Goal: Task Accomplishment & Management: Manage account settings

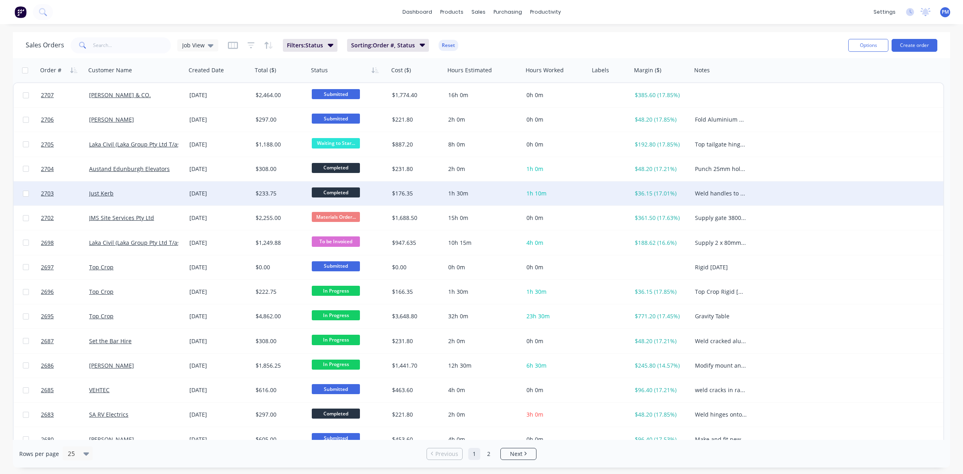
click at [149, 189] on div "Just Kerb" at bounding box center [133, 193] width 89 height 8
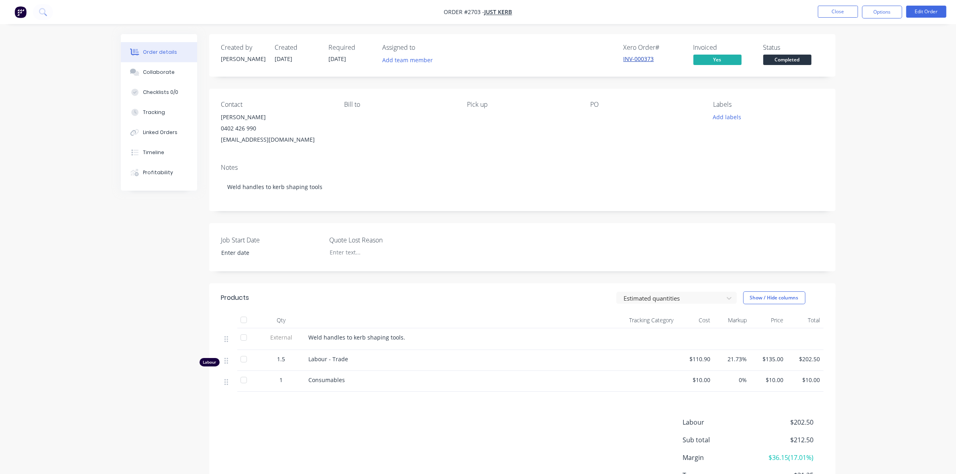
click at [636, 59] on link "INV-000373" at bounding box center [638, 59] width 31 height 8
click at [841, 9] on button "Close" at bounding box center [838, 12] width 40 height 12
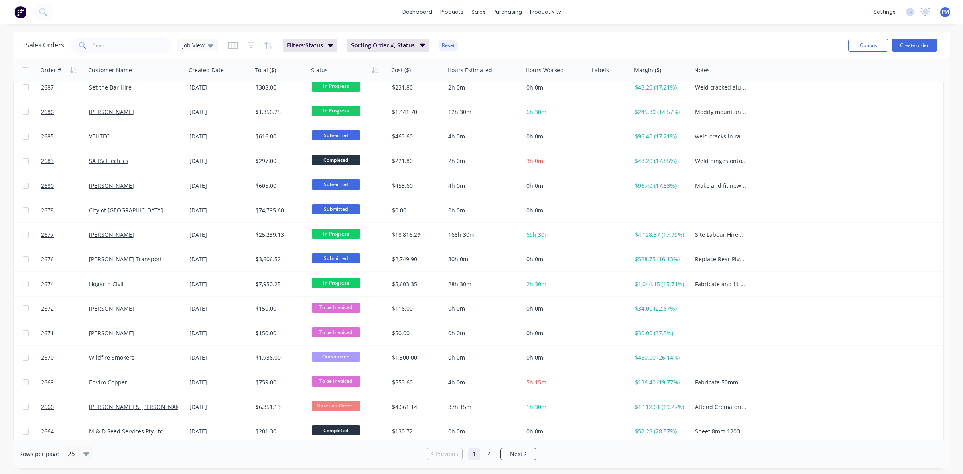
scroll to position [257, 0]
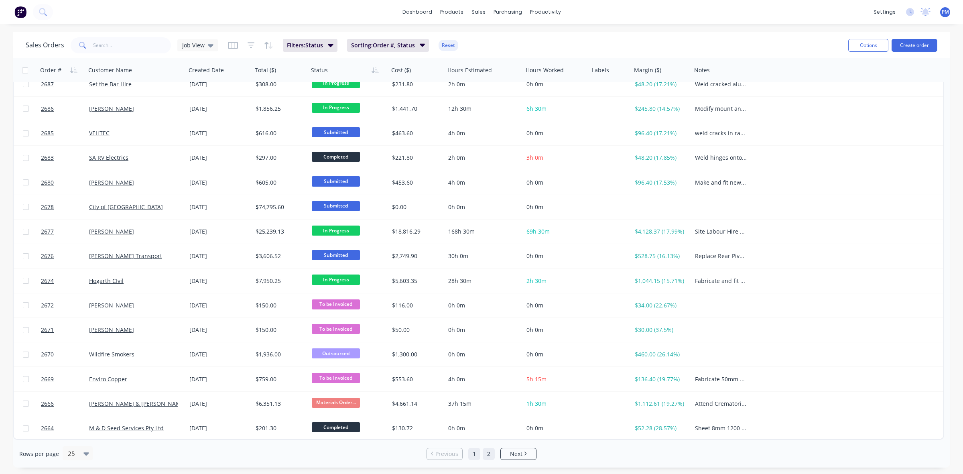
click at [490, 458] on link "2" at bounding box center [489, 454] width 12 height 12
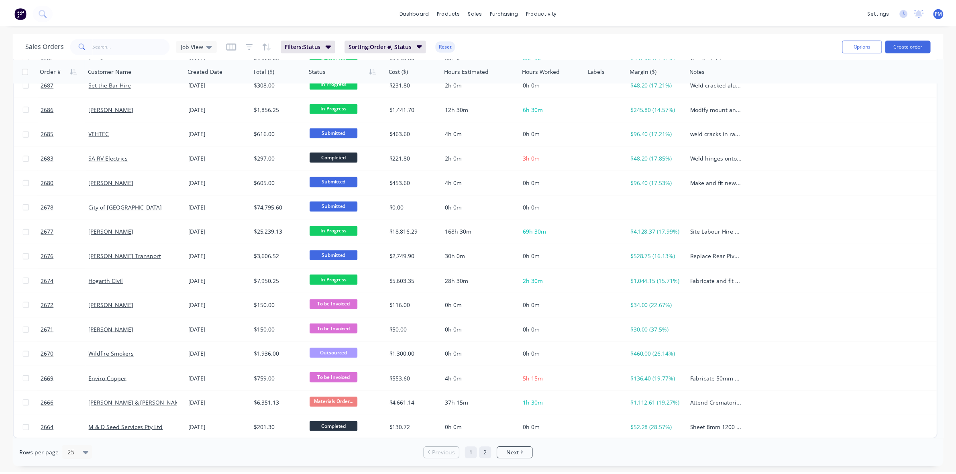
scroll to position [0, 0]
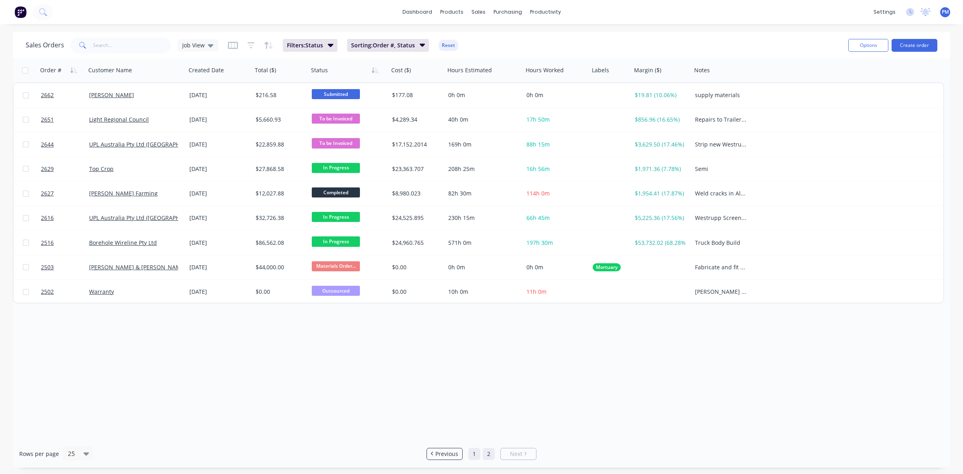
click at [474, 454] on link "1" at bounding box center [474, 454] width 12 height 12
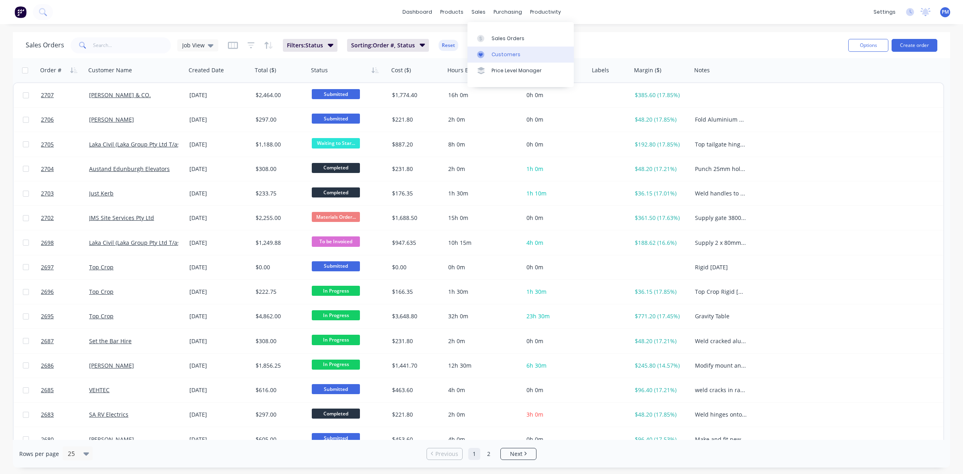
click at [503, 53] on div "Customers" at bounding box center [506, 54] width 29 height 7
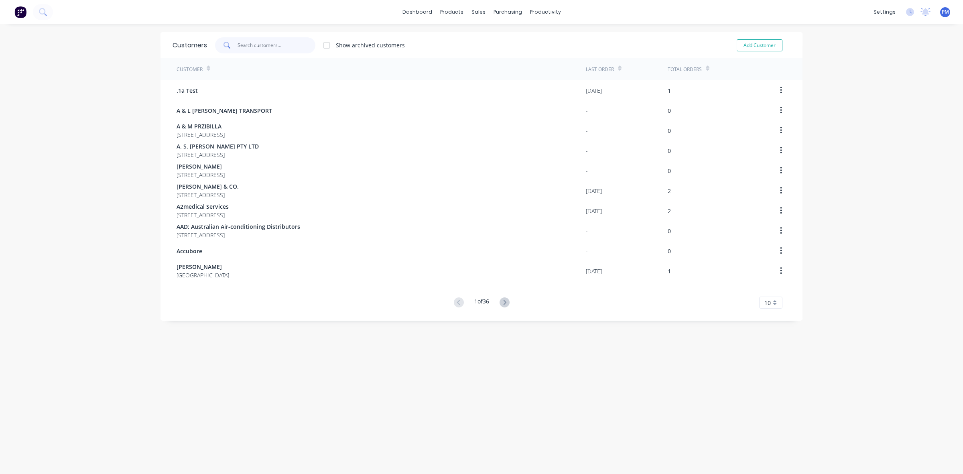
click at [247, 41] on input "text" at bounding box center [277, 45] width 78 height 16
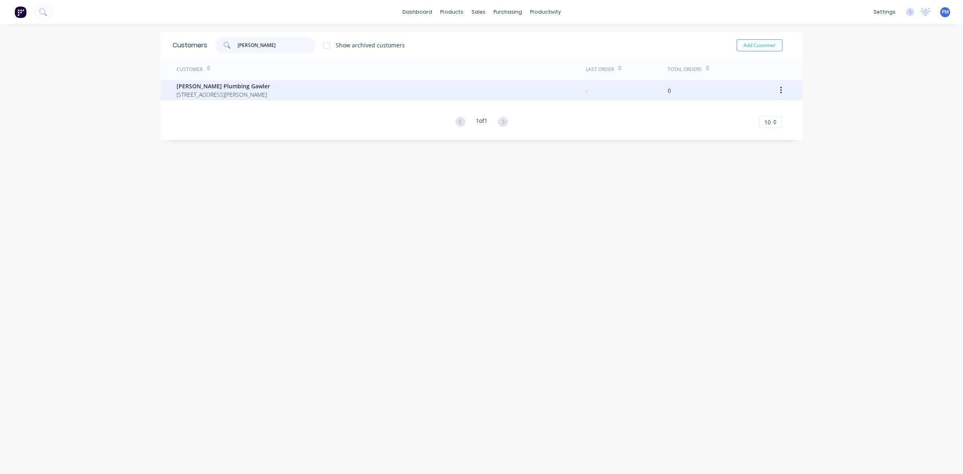
type input "[PERSON_NAME]"
click at [213, 87] on span "[PERSON_NAME] Plumbing Gawler" at bounding box center [224, 86] width 94 height 8
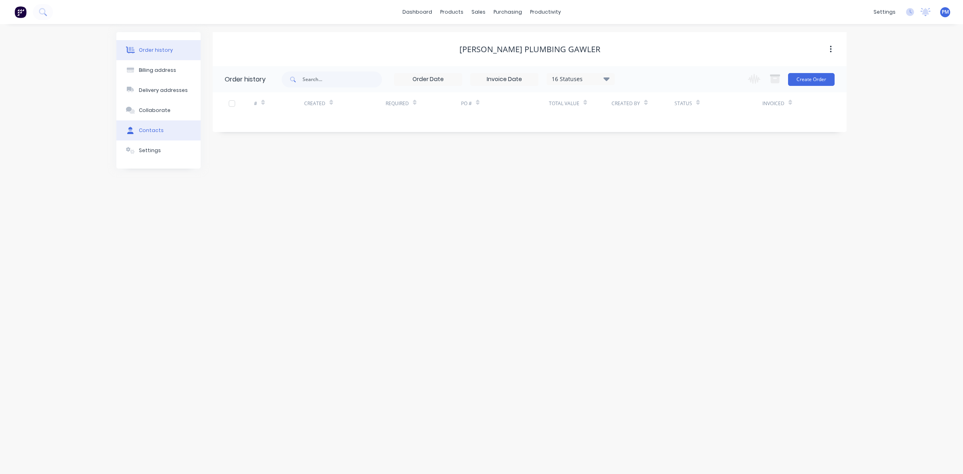
click at [156, 131] on div "Contacts" at bounding box center [151, 130] width 25 height 7
click at [816, 81] on button "Add contact" at bounding box center [822, 79] width 37 height 12
select select "AU"
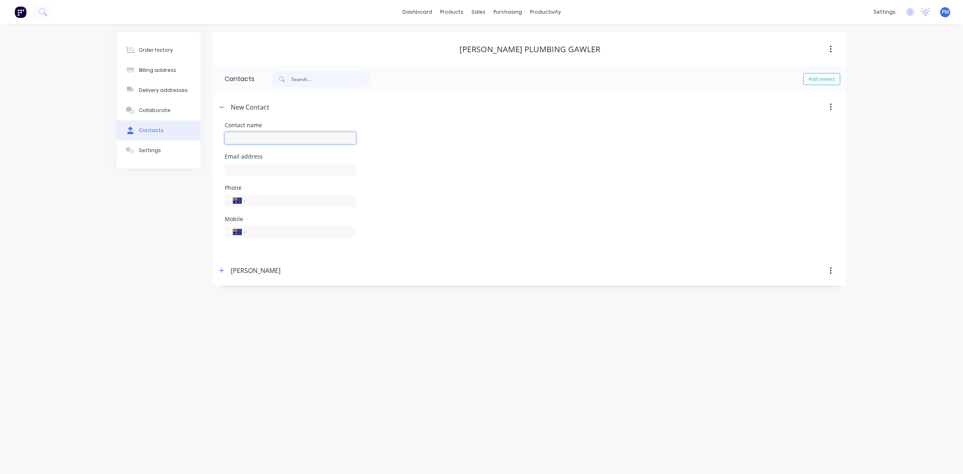
click at [246, 141] on input "text" at bounding box center [290, 138] width 131 height 12
click at [238, 138] on input "Mitvh Lord" at bounding box center [290, 138] width 131 height 12
type input "[PERSON_NAME]"
click at [248, 166] on input "text" at bounding box center [290, 169] width 131 height 12
type input "Civil Section"
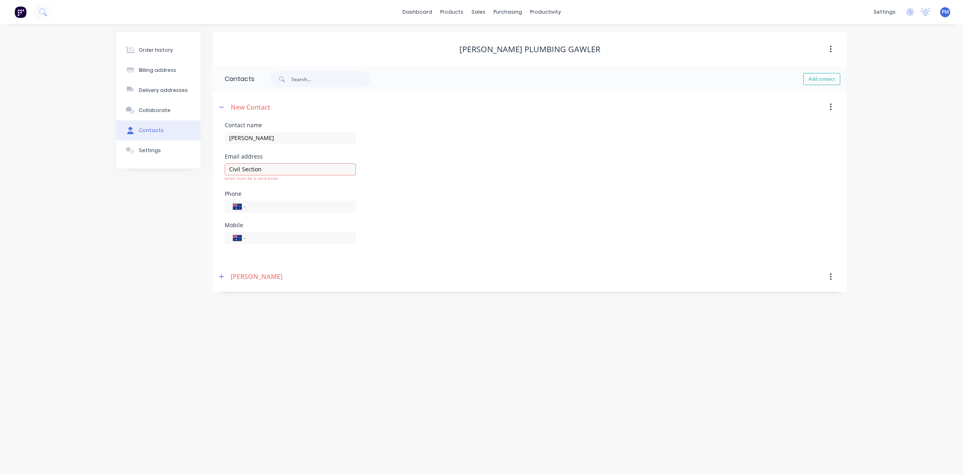
click at [259, 228] on div "Mobile International [GEOGRAPHIC_DATA] [GEOGRAPHIC_DATA] [GEOGRAPHIC_DATA] [GEO…" at bounding box center [290, 237] width 131 height 31
drag, startPoint x: 264, startPoint y: 168, endPoint x: 228, endPoint y: 169, distance: 36.6
click at [228, 169] on input "Civil Section" at bounding box center [290, 169] width 131 height 12
click at [400, 241] on div "Mobile International [GEOGRAPHIC_DATA] [GEOGRAPHIC_DATA] [GEOGRAPHIC_DATA] [GEO…" at bounding box center [530, 231] width 610 height 31
click at [260, 232] on input "tel" at bounding box center [299, 231] width 96 height 9
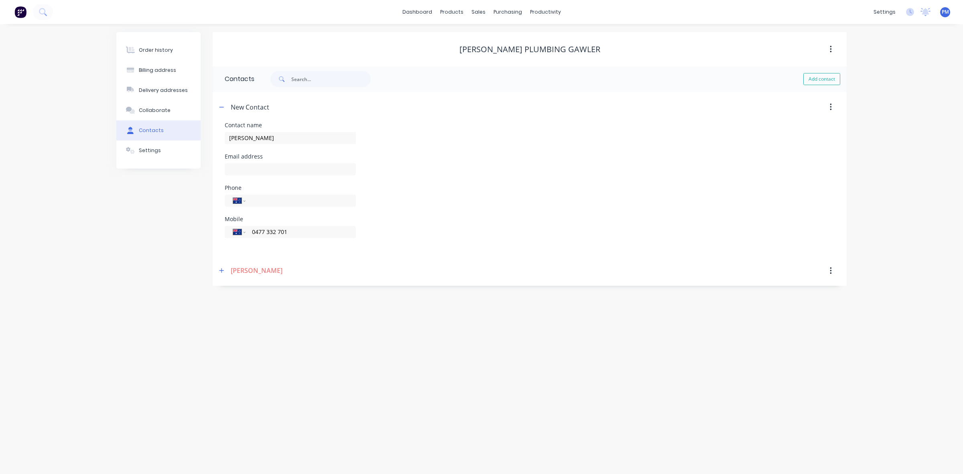
type input "0477 332 701"
click at [437, 236] on div "Mobile International [GEOGRAPHIC_DATA] [GEOGRAPHIC_DATA] [GEOGRAPHIC_DATA] [GEO…" at bounding box center [530, 231] width 610 height 31
click at [833, 106] on button "button" at bounding box center [831, 107] width 19 height 14
click at [282, 140] on input "[PERSON_NAME]" at bounding box center [290, 138] width 131 height 12
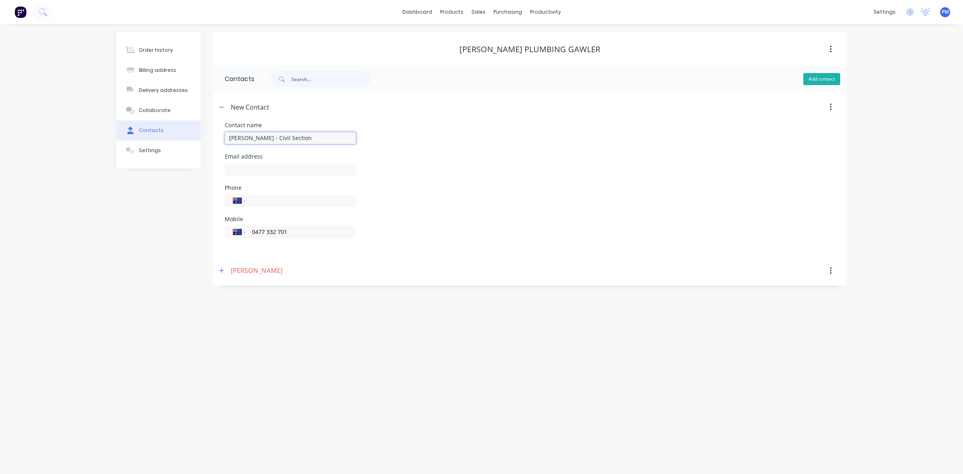
type input "[PERSON_NAME] - Civil Section"
click at [825, 83] on button "Add contact" at bounding box center [822, 79] width 37 height 12
click at [504, 51] on div "Customers" at bounding box center [506, 54] width 29 height 7
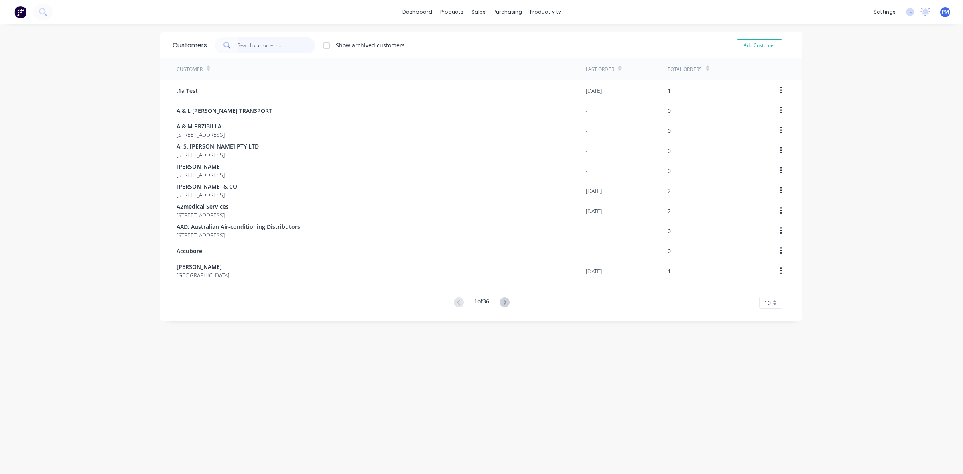
click at [241, 48] on input "text" at bounding box center [277, 45] width 78 height 16
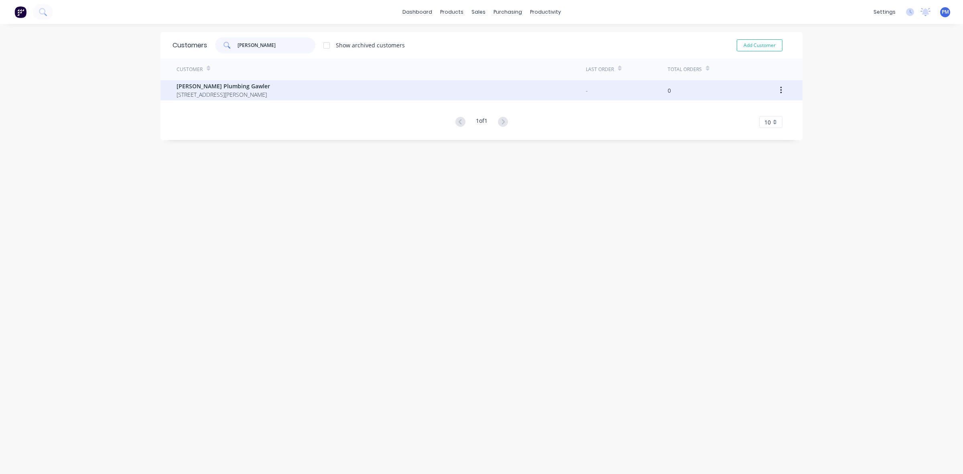
type input "[PERSON_NAME]"
click at [215, 85] on span "[PERSON_NAME] Plumbing Gawler" at bounding box center [224, 86] width 94 height 8
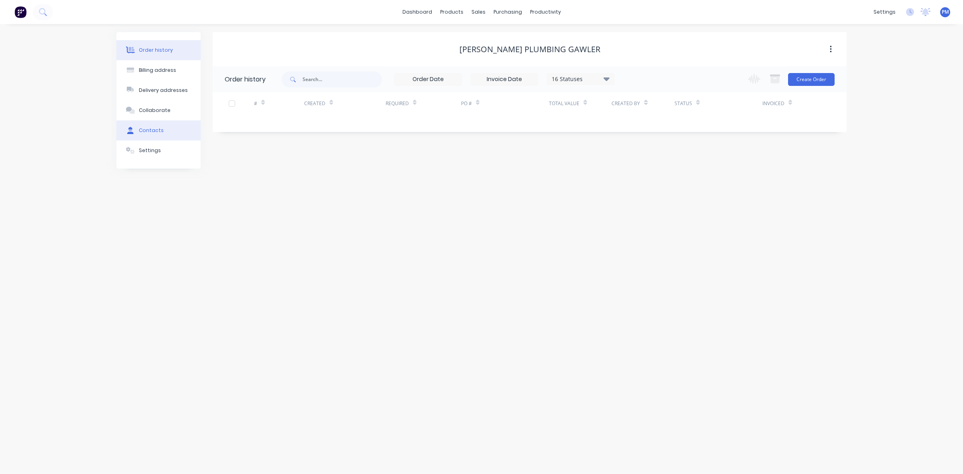
click at [144, 131] on div "Contacts" at bounding box center [151, 130] width 25 height 7
click at [822, 75] on button "Add contact" at bounding box center [822, 79] width 37 height 12
select select "AU"
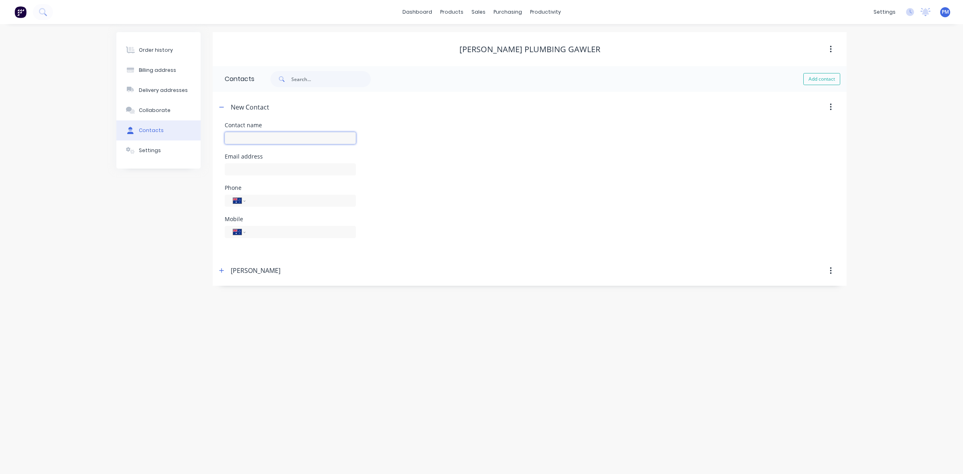
click at [275, 138] on input "text" at bounding box center [290, 138] width 131 height 12
type input "[PERSON_NAME] - Civil Section"
click at [265, 226] on div "International [GEOGRAPHIC_DATA] [GEOGRAPHIC_DATA] [GEOGRAPHIC_DATA] [GEOGRAPHIC…" at bounding box center [290, 232] width 131 height 12
click at [266, 235] on input "tel" at bounding box center [299, 231] width 96 height 9
type input "0477 332 701"
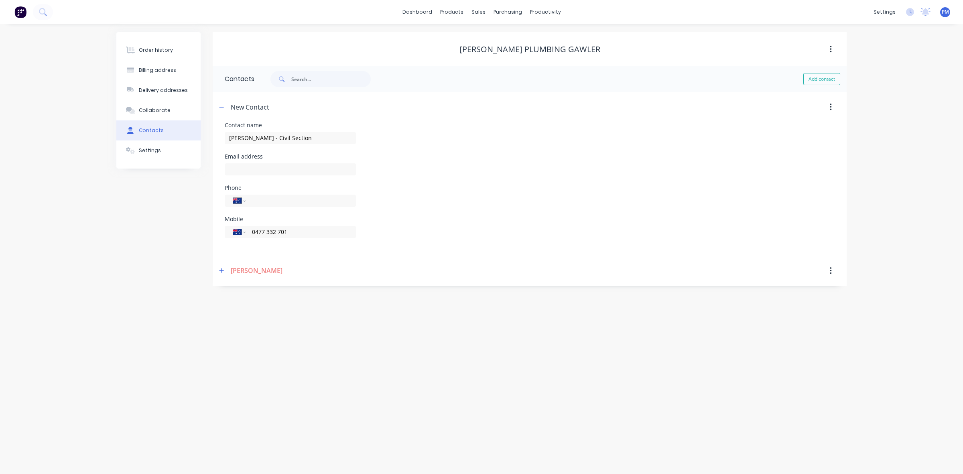
click at [570, 157] on div "Email address" at bounding box center [530, 169] width 610 height 31
click at [815, 79] on button "Add contact" at bounding box center [822, 79] width 37 height 12
click at [396, 285] on header "New Contact" at bounding box center [530, 271] width 634 height 31
click at [219, 106] on button "button" at bounding box center [222, 107] width 10 height 10
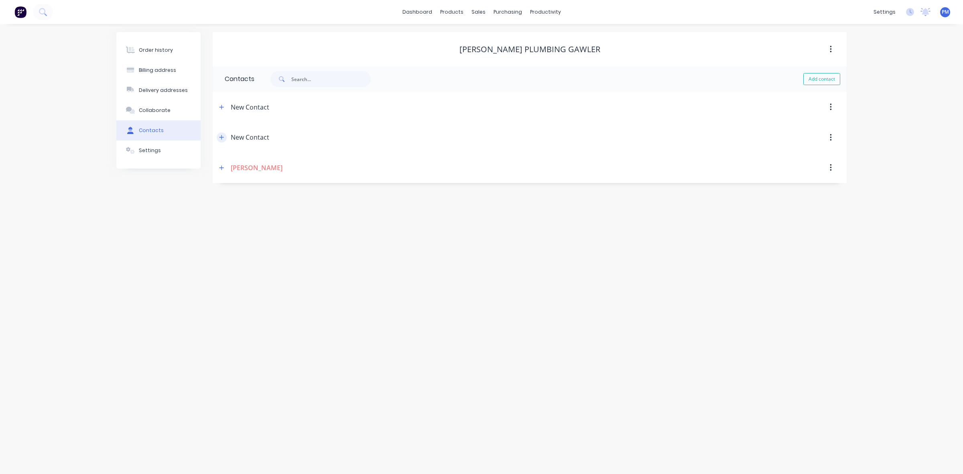
click at [222, 138] on icon "button" at bounding box center [221, 137] width 5 height 6
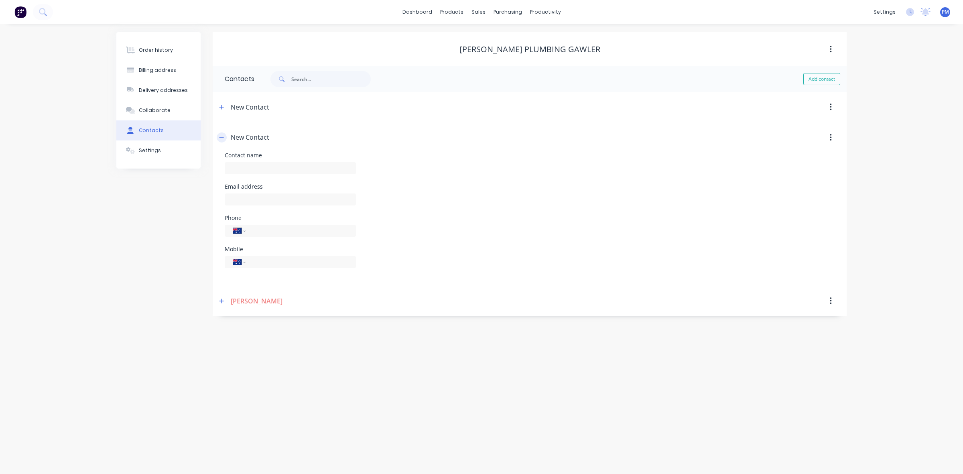
click at [221, 136] on icon "button" at bounding box center [221, 137] width 5 height 6
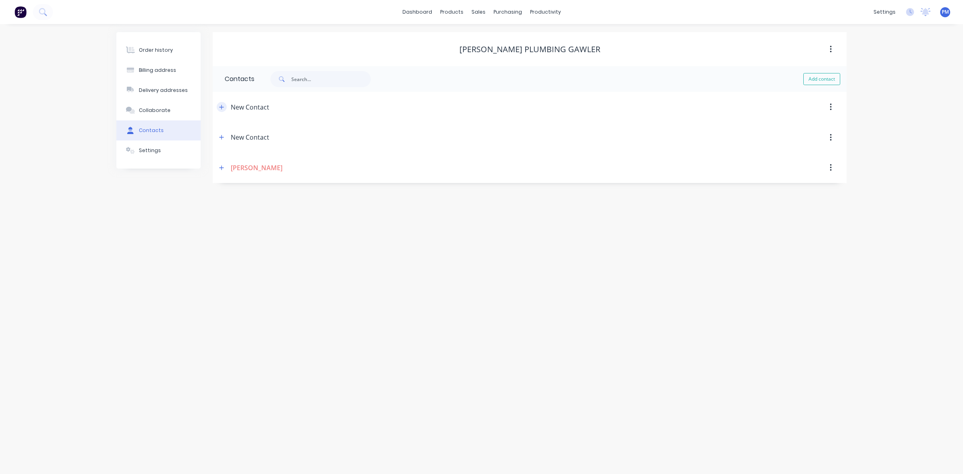
click at [220, 110] on button "button" at bounding box center [222, 107] width 10 height 10
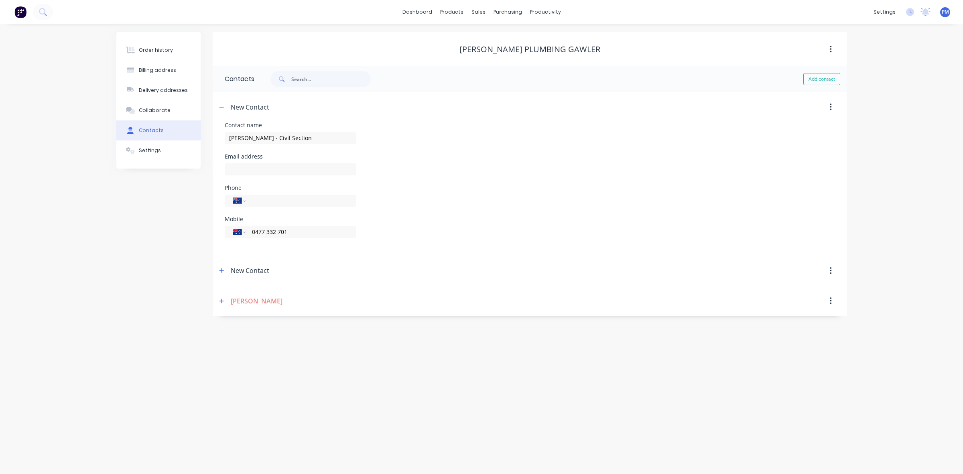
click at [833, 269] on button "button" at bounding box center [831, 271] width 19 height 14
click at [787, 295] on div "Delete" at bounding box center [802, 292] width 62 height 12
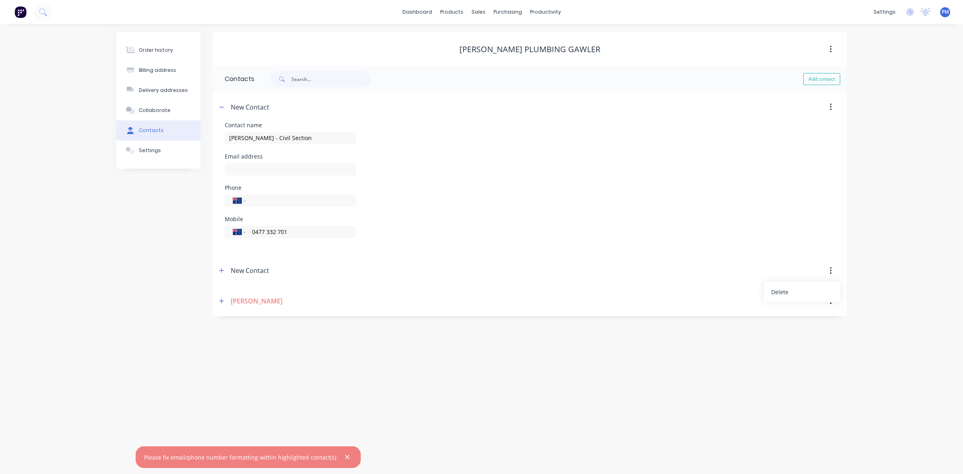
click at [294, 370] on div "Order history Billing address Delivery addresses Collaborate Contacts Settings …" at bounding box center [481, 249] width 963 height 450
click at [377, 227] on div "Mobile International [GEOGRAPHIC_DATA] [GEOGRAPHIC_DATA] [GEOGRAPHIC_DATA] [GEO…" at bounding box center [530, 231] width 610 height 31
click at [223, 271] on icon "button" at bounding box center [221, 271] width 5 height 6
click at [827, 269] on button "button" at bounding box center [831, 271] width 19 height 14
click at [782, 295] on div "Delete" at bounding box center [802, 292] width 62 height 12
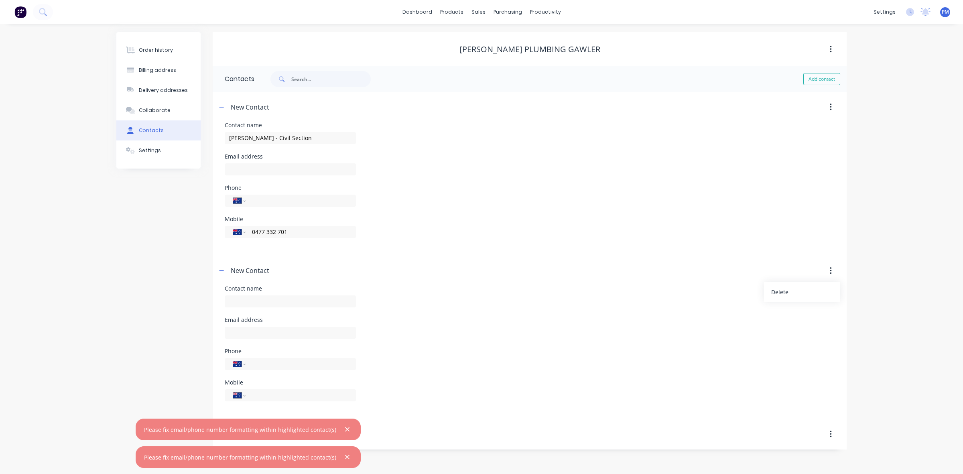
click at [345, 430] on icon "button" at bounding box center [347, 429] width 5 height 7
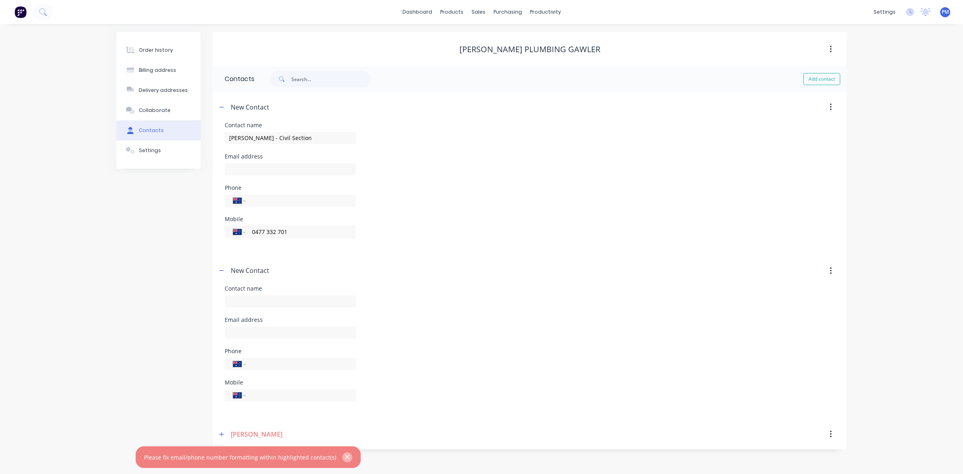
click at [345, 458] on icon "button" at bounding box center [347, 457] width 4 height 4
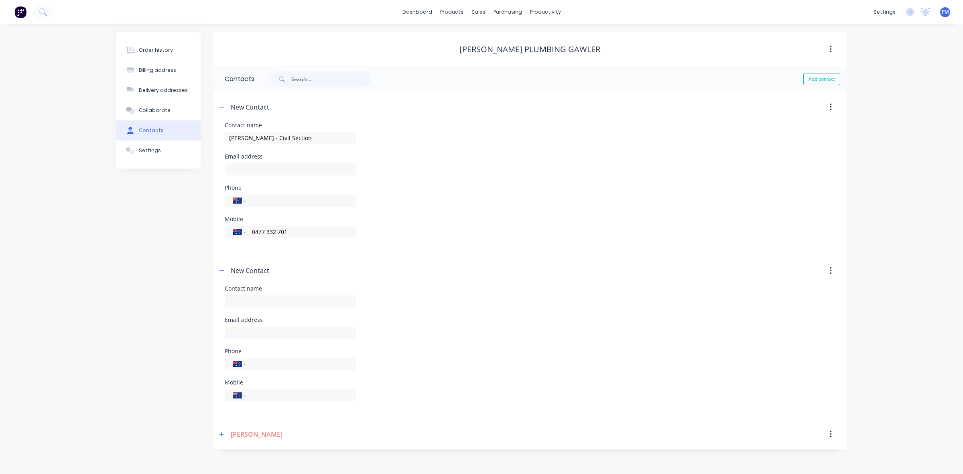
click at [427, 400] on div "Mobile International [GEOGRAPHIC_DATA] [GEOGRAPHIC_DATA] [GEOGRAPHIC_DATA] [GEO…" at bounding box center [530, 395] width 610 height 31
click at [479, 12] on div "sales" at bounding box center [479, 12] width 22 height 12
click at [502, 47] on link "Customers" at bounding box center [521, 55] width 106 height 16
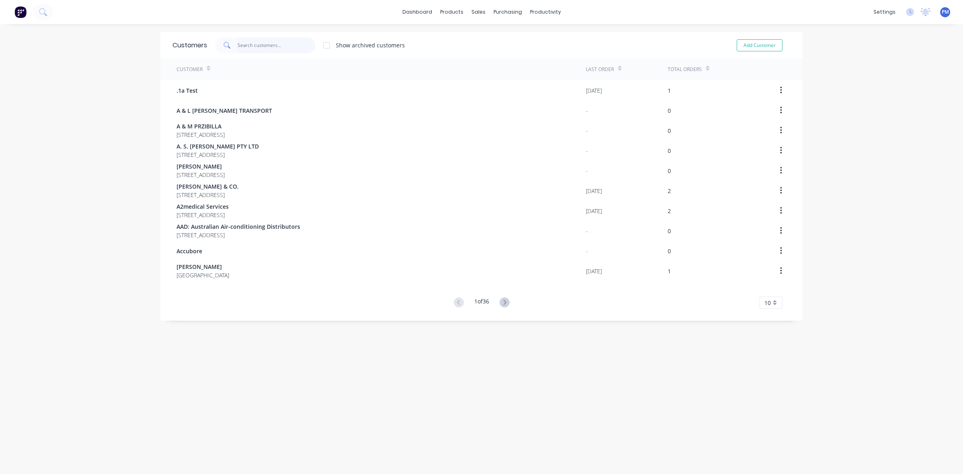
click at [258, 47] on input "text" at bounding box center [277, 45] width 78 height 16
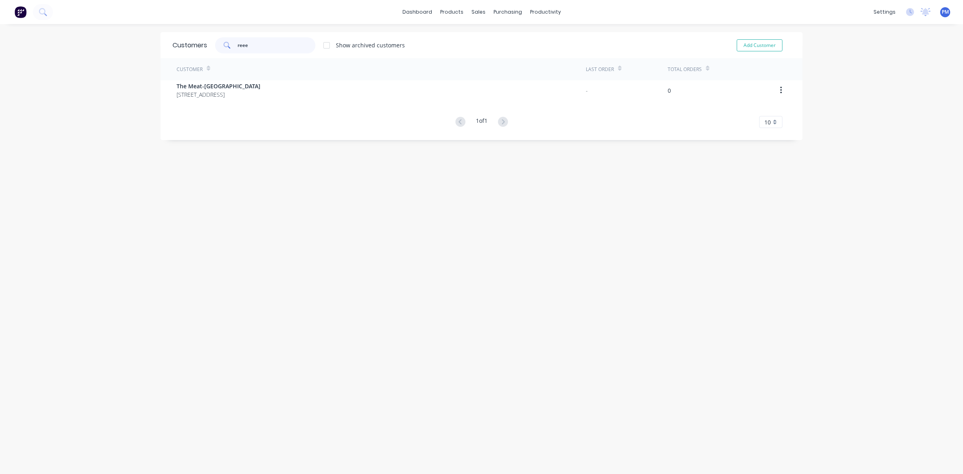
drag, startPoint x: 245, startPoint y: 47, endPoint x: 226, endPoint y: 47, distance: 19.7
click at [226, 47] on div "reee" at bounding box center [265, 45] width 100 height 16
drag, startPoint x: 242, startPoint y: 46, endPoint x: 224, endPoint y: 45, distance: 18.1
click at [224, 45] on div "rece" at bounding box center [265, 45] width 100 height 16
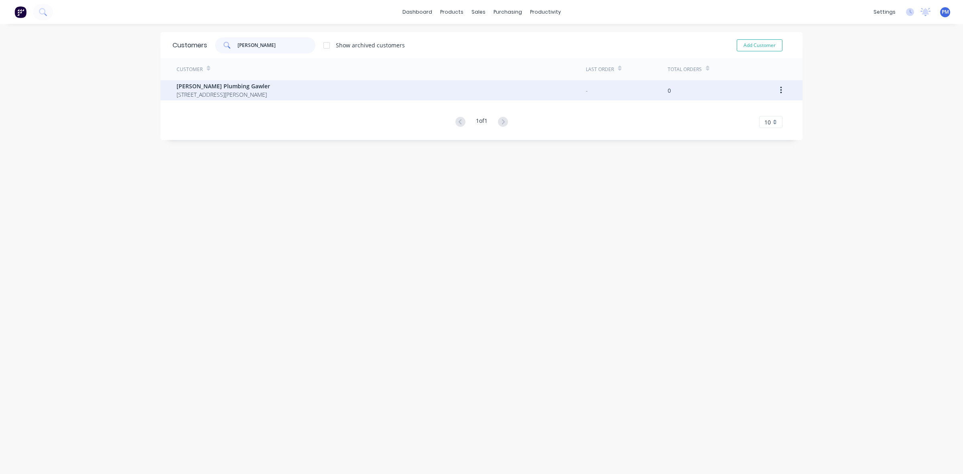
type input "[PERSON_NAME]"
click at [210, 83] on span "[PERSON_NAME] Plumbing Gawler" at bounding box center [224, 86] width 94 height 8
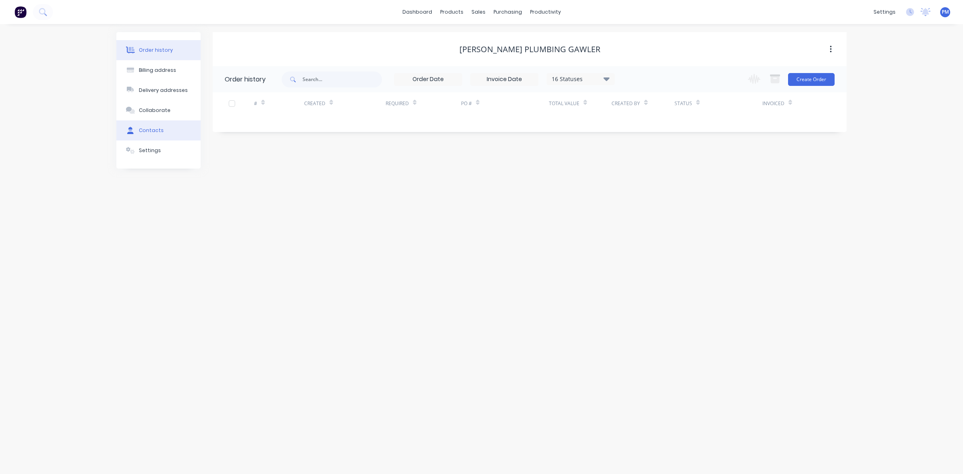
click at [147, 130] on div "Contacts" at bounding box center [151, 130] width 25 height 7
click at [167, 47] on div "Order history" at bounding box center [156, 50] width 34 height 7
click at [607, 78] on icon at bounding box center [607, 79] width 6 height 4
click at [625, 55] on div "[PERSON_NAME] Plumbing Gawler" at bounding box center [530, 49] width 634 height 14
click at [810, 79] on button "Create Order" at bounding box center [811, 79] width 47 height 13
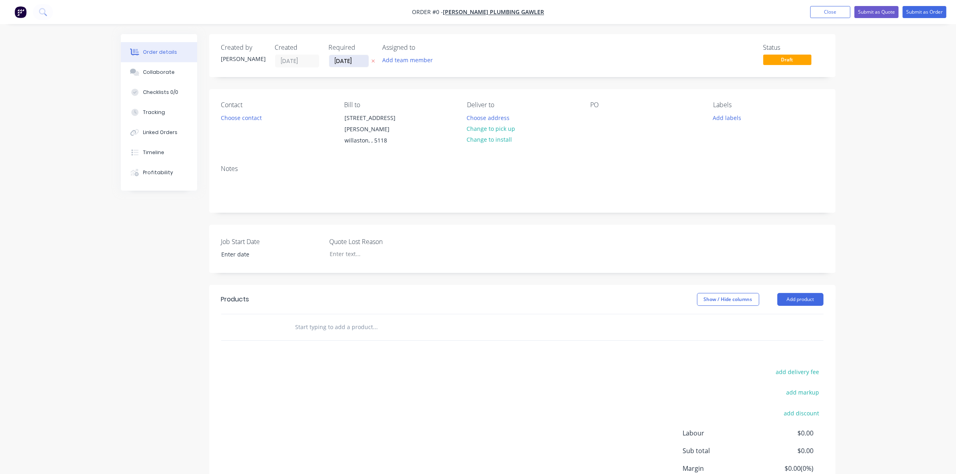
click at [355, 59] on input "[DATE]" at bounding box center [348, 61] width 39 height 12
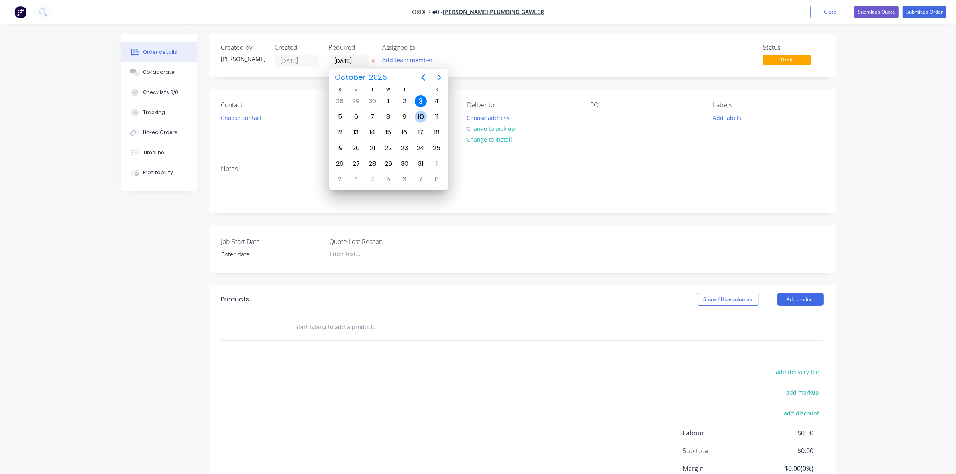
click at [424, 116] on div "10" at bounding box center [421, 117] width 12 height 12
type input "[DATE]"
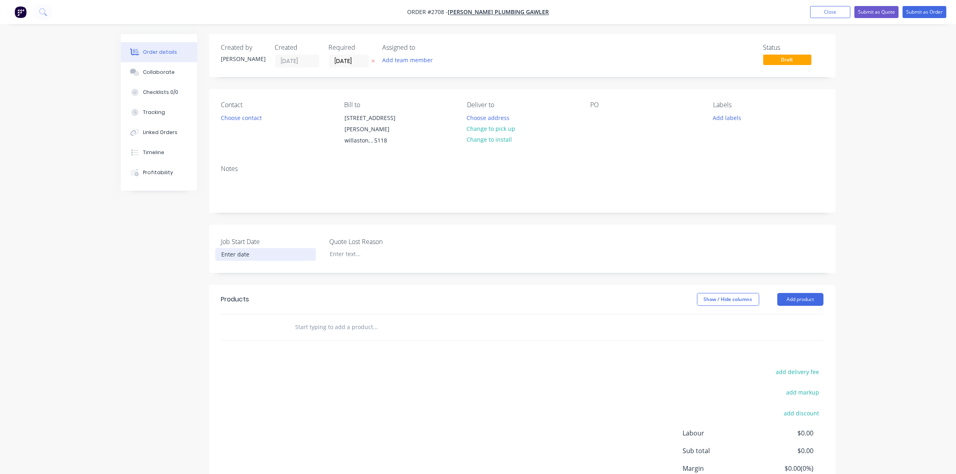
click at [228, 248] on input at bounding box center [266, 254] width 100 height 12
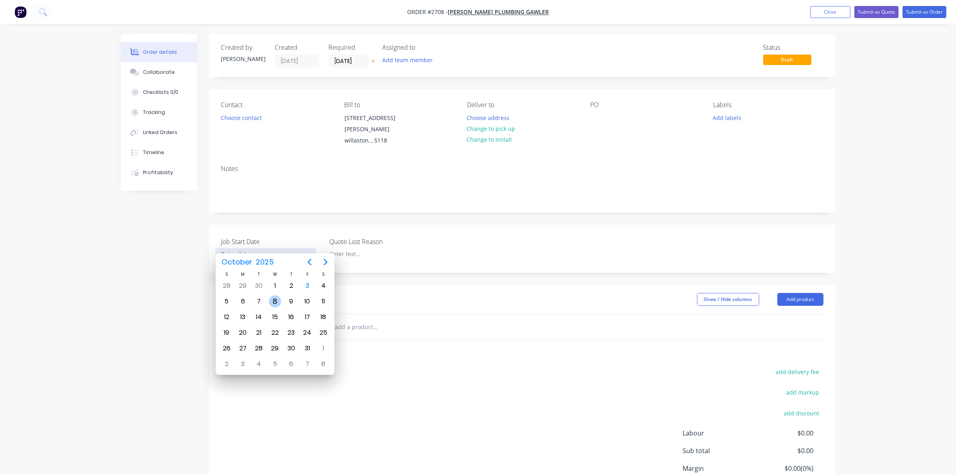
click at [276, 302] on div "8" at bounding box center [275, 301] width 12 height 12
type input "[DATE]"
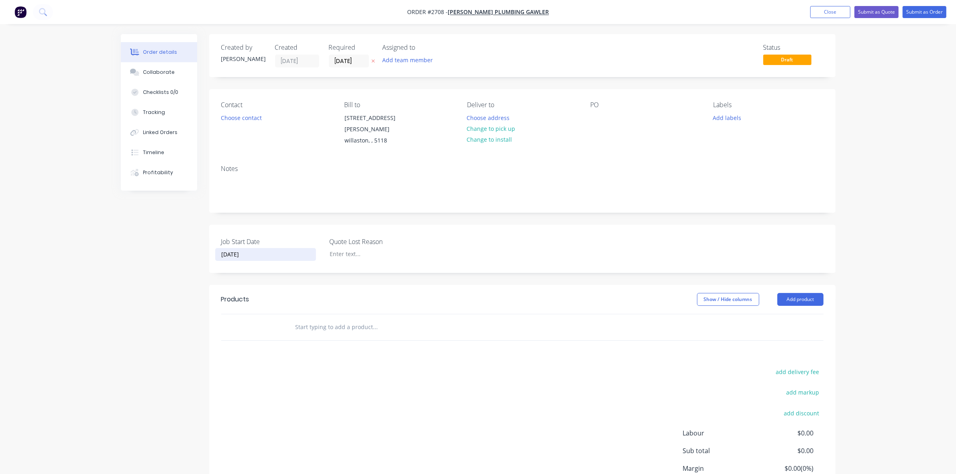
click at [364, 293] on div "Show / Hide columns Add product" at bounding box center [586, 299] width 474 height 13
click at [238, 117] on button "Choose contact" at bounding box center [240, 117] width 49 height 11
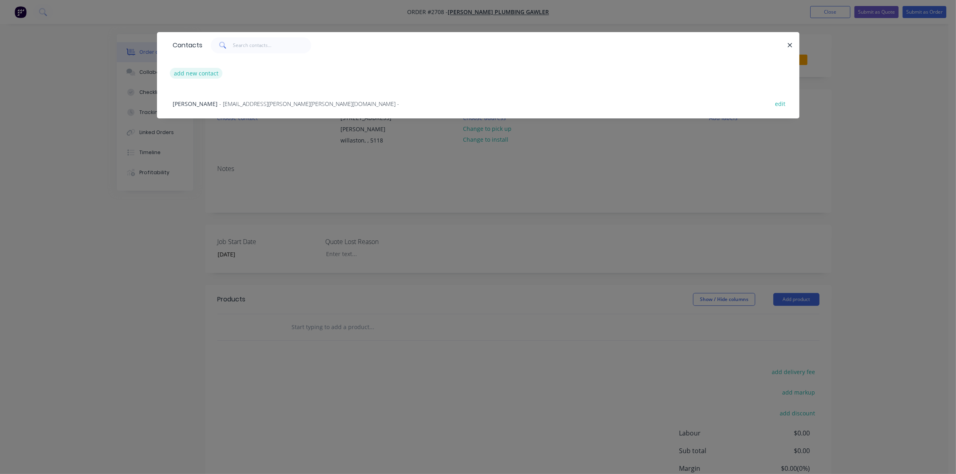
click at [201, 76] on button "add new contact" at bounding box center [196, 73] width 53 height 11
select select "AU"
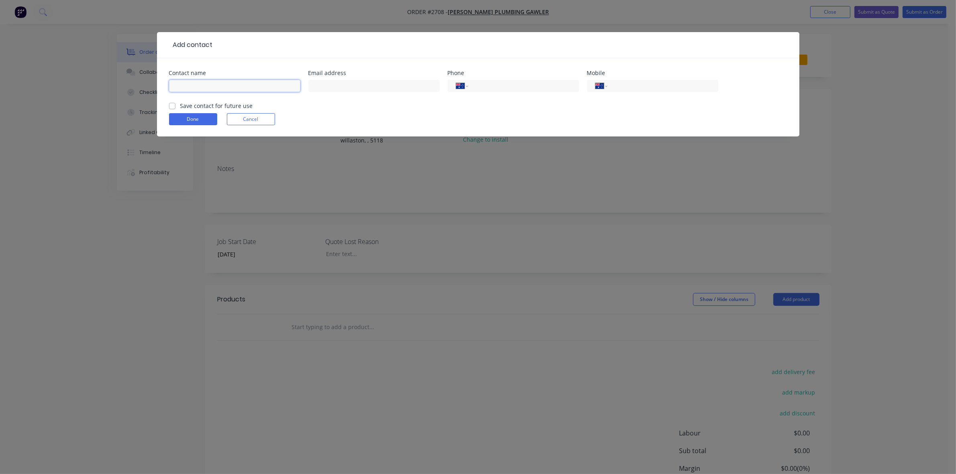
click at [195, 83] on input "text" at bounding box center [234, 86] width 131 height 12
type input "[PERSON_NAME] - Civil Section"
click at [606, 88] on select "International [GEOGRAPHIC_DATA] [GEOGRAPHIC_DATA] [GEOGRAPHIC_DATA] [GEOGRAPHIC…" at bounding box center [601, 85] width 12 height 11
click at [595, 80] on select "International [GEOGRAPHIC_DATA] [GEOGRAPHIC_DATA] [GEOGRAPHIC_DATA] [GEOGRAPHIC…" at bounding box center [601, 85] width 12 height 11
click at [619, 85] on input "tel" at bounding box center [661, 85] width 96 height 9
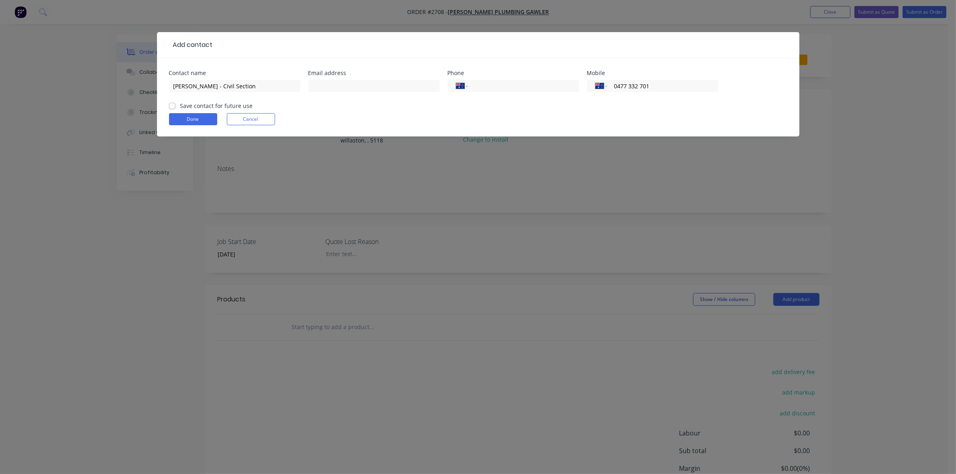
type input "0477 332 701"
click at [168, 105] on div "Contact name [PERSON_NAME] - Civil Section Email address Phone International [G…" at bounding box center [478, 97] width 642 height 78
click at [180, 106] on label "Save contact for future use" at bounding box center [216, 106] width 73 height 8
click at [173, 106] on input "Save contact for future use" at bounding box center [172, 106] width 6 height 8
checkbox input "true"
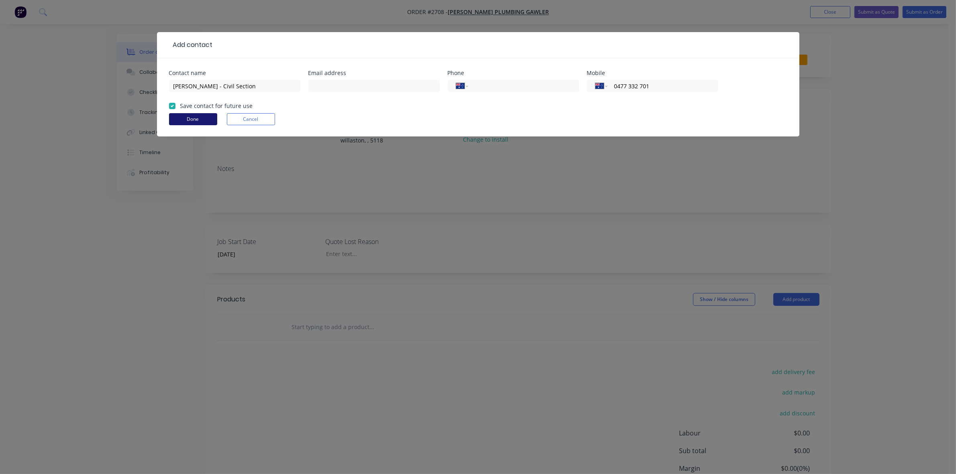
click at [201, 122] on button "Done" at bounding box center [193, 119] width 48 height 12
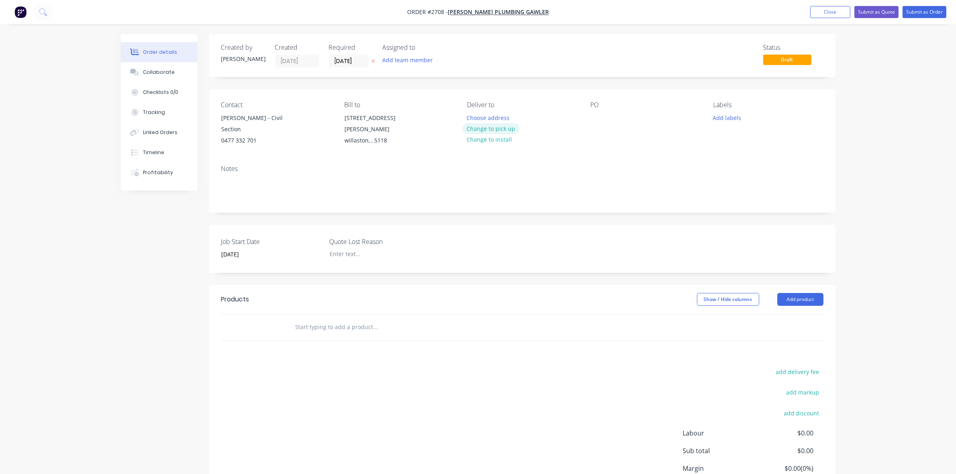
click at [478, 128] on button "Change to pick up" at bounding box center [490, 128] width 57 height 11
click at [809, 293] on button "Add product" at bounding box center [800, 299] width 46 height 13
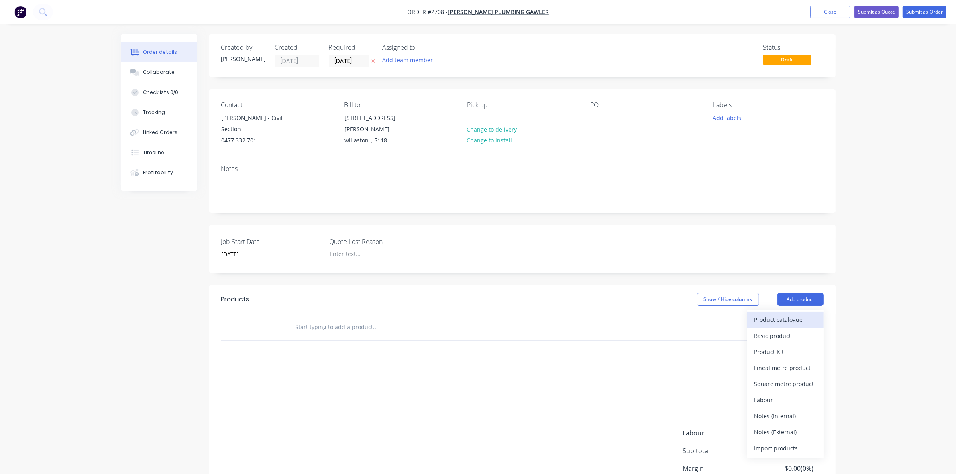
click at [759, 314] on div "Product catalogue" at bounding box center [785, 320] width 62 height 12
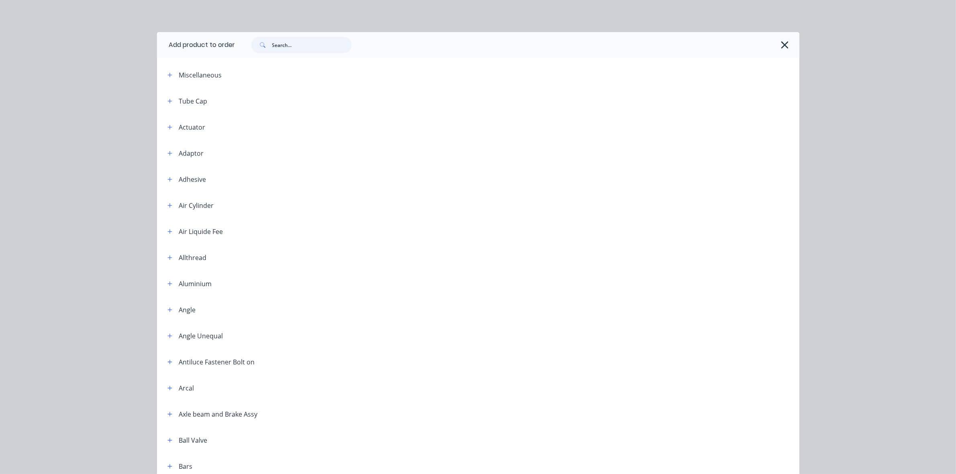
click at [275, 43] on input "text" at bounding box center [311, 45] width 79 height 16
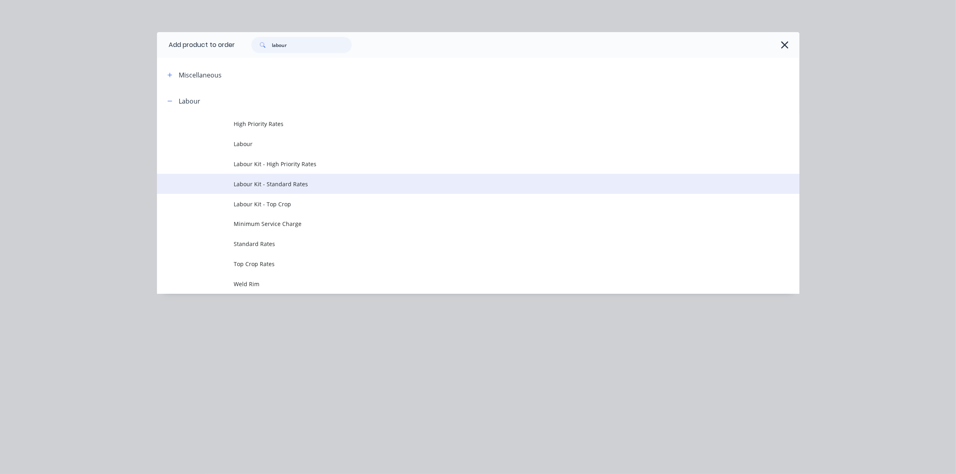
type input "labour"
click at [285, 182] on span "Labour Kit - Standard Rates" at bounding box center [460, 184] width 452 height 8
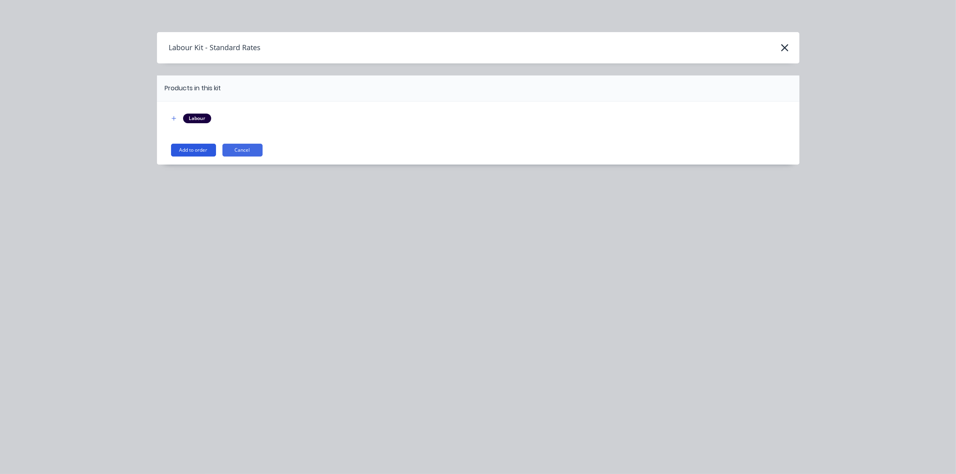
click at [192, 150] on button "Add to order" at bounding box center [193, 150] width 45 height 13
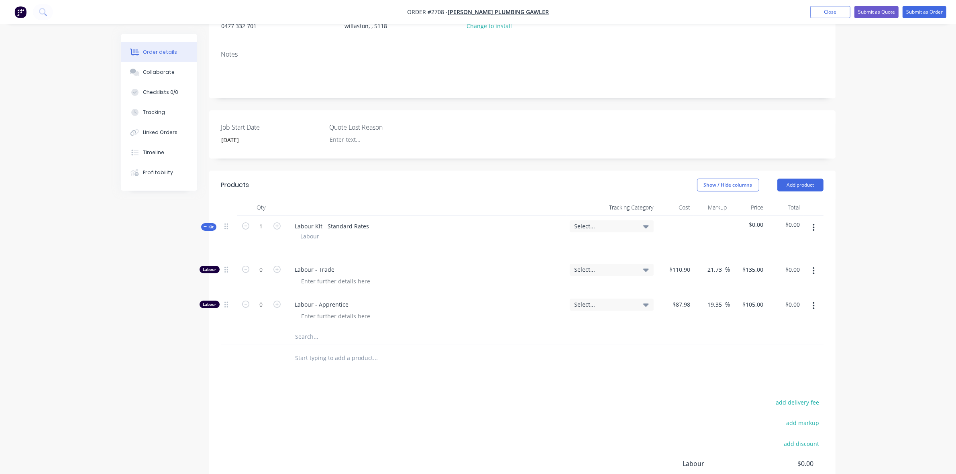
scroll to position [151, 0]
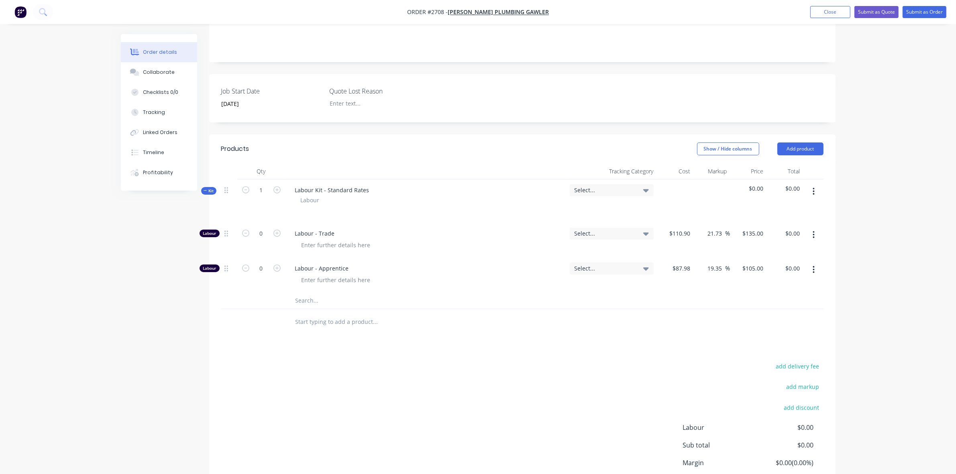
click at [815, 263] on button "button" at bounding box center [813, 270] width 19 height 14
click at [766, 317] on div "Delete" at bounding box center [785, 323] width 62 height 12
click at [276, 230] on icon "button" at bounding box center [276, 233] width 7 height 7
type input "1"
type input "$135.00"
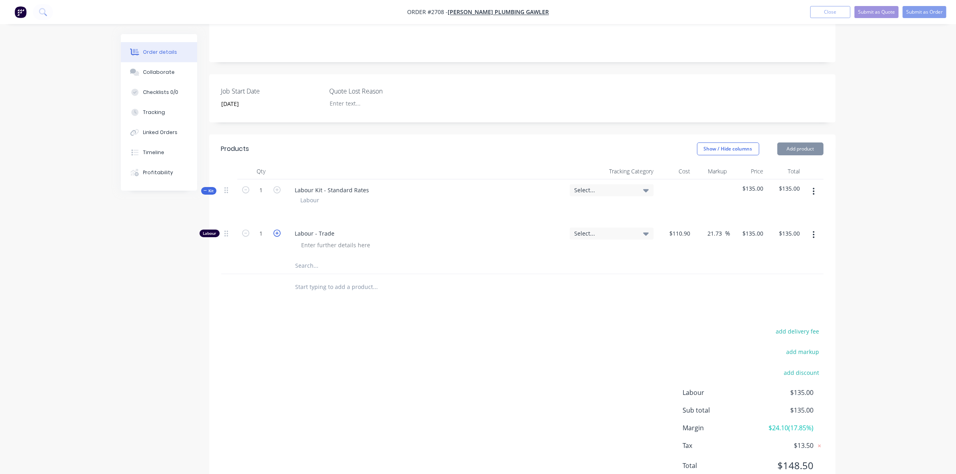
click at [276, 230] on icon "button" at bounding box center [276, 233] width 7 height 7
type input "2"
type input "$270.00"
click at [812, 142] on button "Add product" at bounding box center [800, 148] width 46 height 13
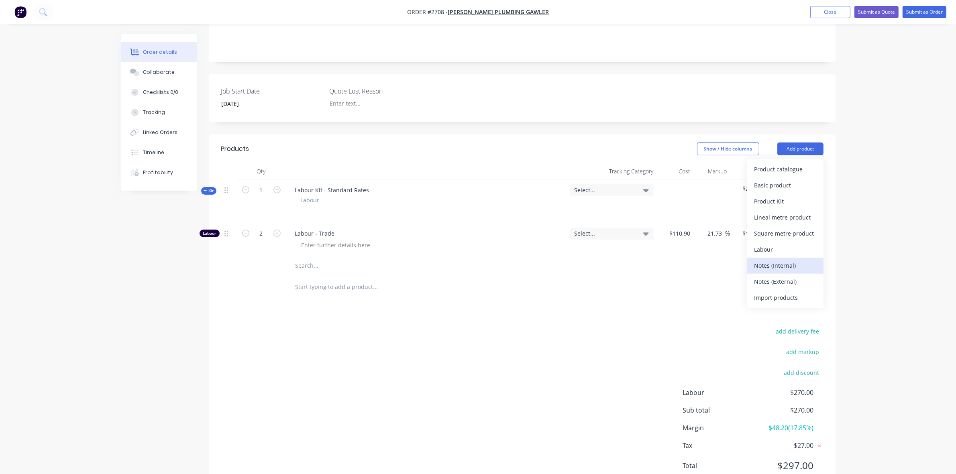
click at [781, 260] on div "Notes (Internal)" at bounding box center [785, 266] width 62 height 12
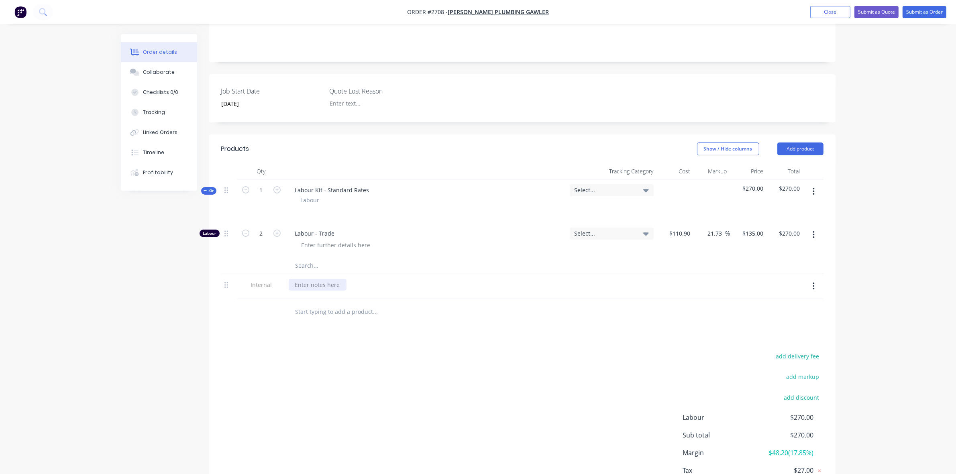
click at [304, 279] on div at bounding box center [318, 285] width 58 height 12
click at [803, 142] on button "Add product" at bounding box center [800, 148] width 46 height 13
click at [780, 179] on div "Basic product" at bounding box center [785, 185] width 62 height 12
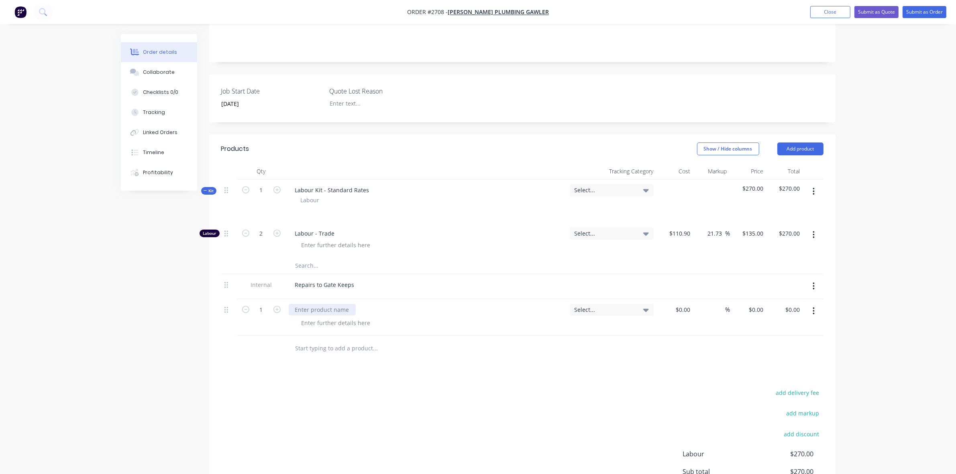
click at [300, 304] on div at bounding box center [322, 310] width 67 height 12
click at [685, 304] on input at bounding box center [688, 310] width 9 height 12
type input "$10.00"
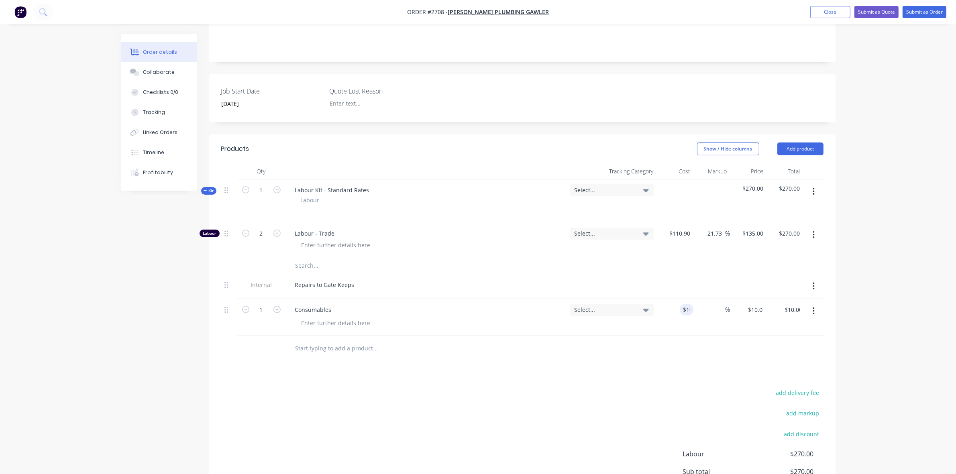
click at [578, 347] on div at bounding box center [522, 349] width 602 height 26
click at [263, 228] on input "2" at bounding box center [261, 234] width 21 height 12
type input "2.5"
type input "$337.50"
click at [405, 223] on div "Labour - Trade" at bounding box center [425, 240] width 281 height 35
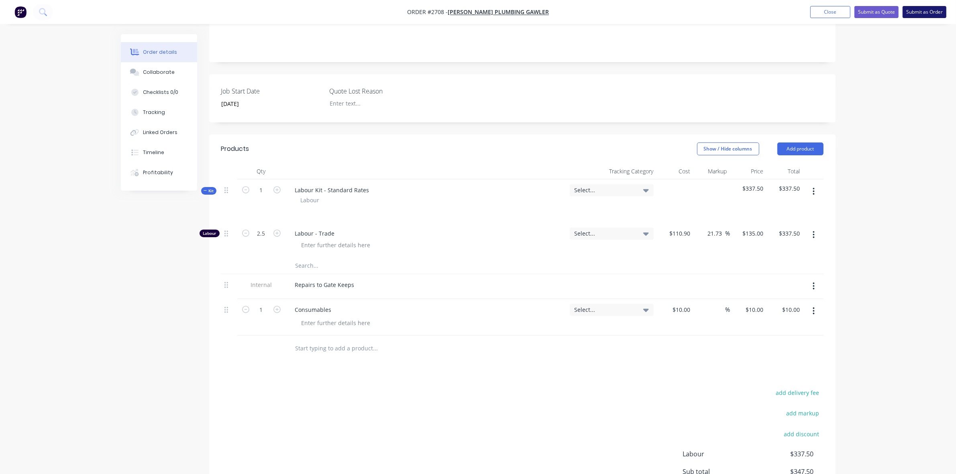
click at [923, 10] on button "Submit as Order" at bounding box center [924, 12] width 44 height 12
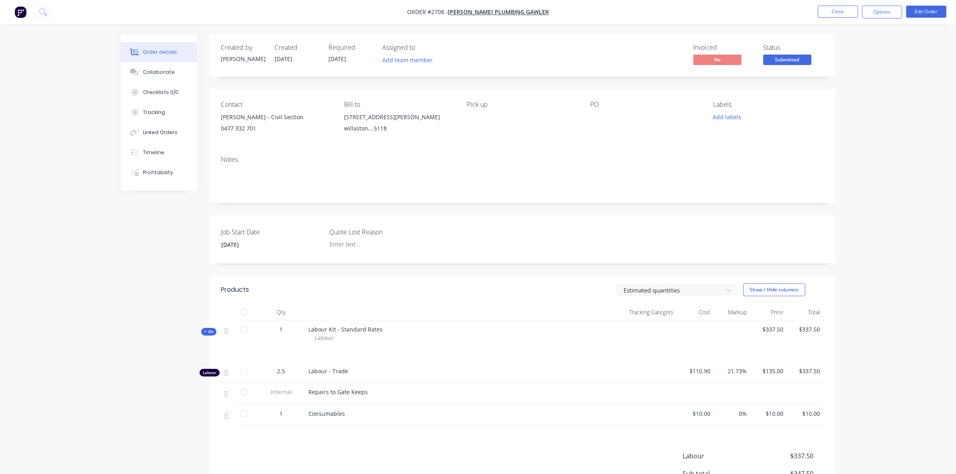
click at [368, 392] on div "Repairs to Gate Keeps" at bounding box center [446, 392] width 275 height 8
click at [310, 393] on span "Repairs to Gate Keeps" at bounding box center [338, 392] width 59 height 8
drag, startPoint x: 309, startPoint y: 392, endPoint x: 367, endPoint y: 393, distance: 58.2
click at [367, 393] on div "Repairs to Gate Keeps" at bounding box center [446, 392] width 275 height 8
copy span "Repairs to Gate Keeps"
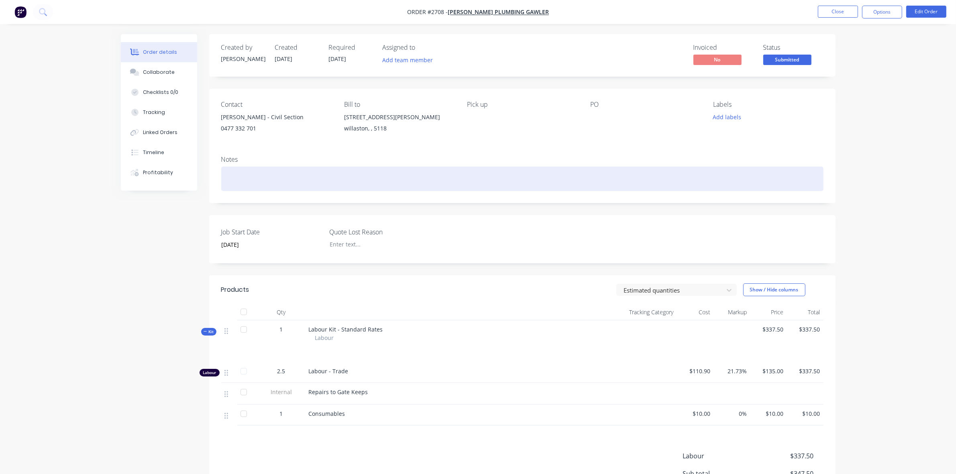
click at [257, 177] on div at bounding box center [522, 179] width 602 height 24
paste div
click at [256, 179] on div "Repairs to Gate Keeps" at bounding box center [522, 179] width 602 height 24
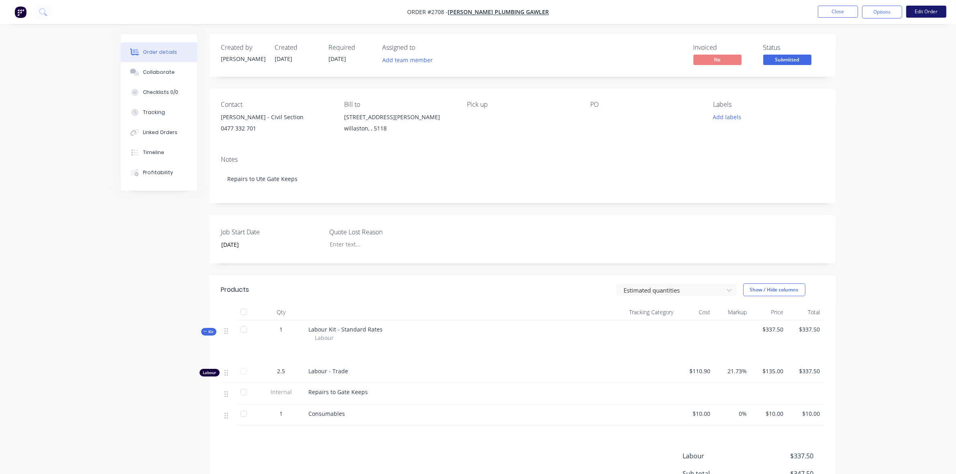
click at [920, 7] on button "Edit Order" at bounding box center [926, 12] width 40 height 12
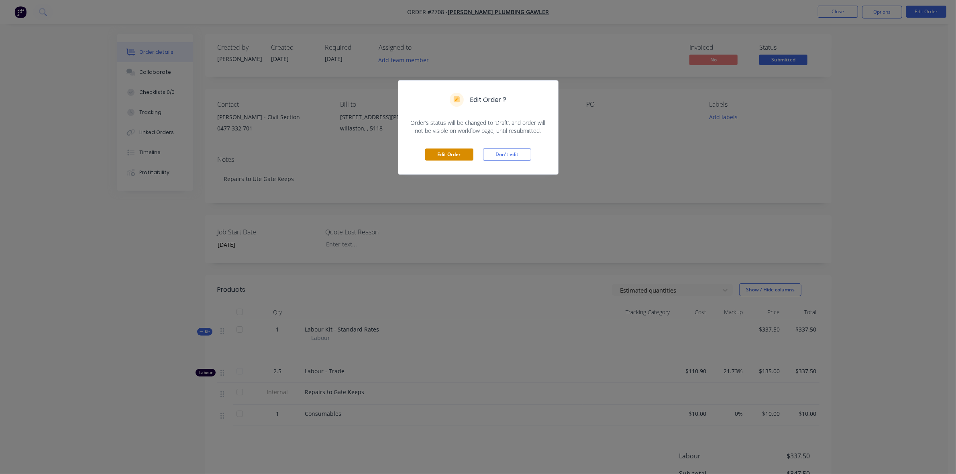
click at [452, 155] on button "Edit Order" at bounding box center [449, 155] width 48 height 12
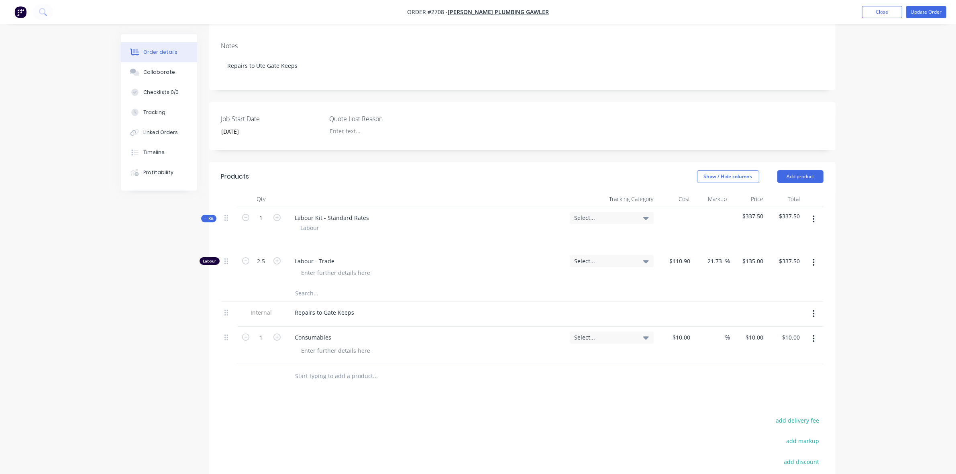
scroll to position [151, 0]
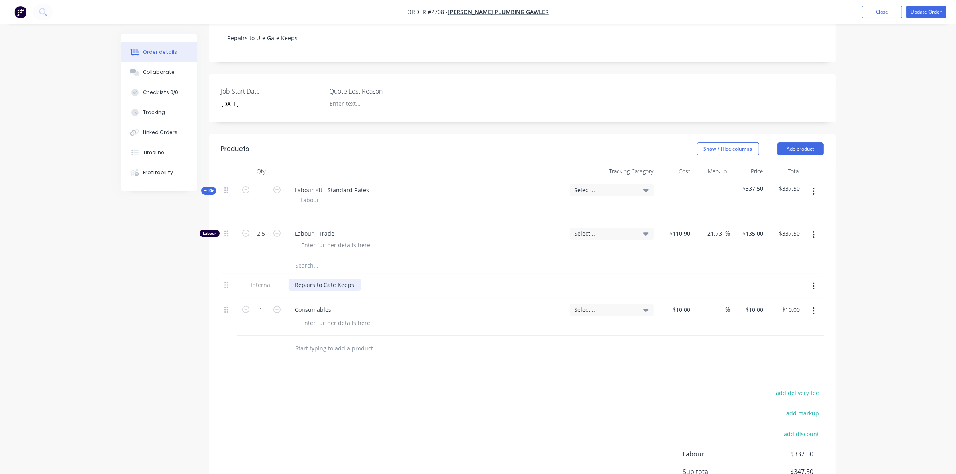
click at [322, 279] on div "Repairs to Gate Keeps" at bounding box center [325, 285] width 72 height 12
click at [926, 12] on button "Update Order" at bounding box center [926, 12] width 40 height 12
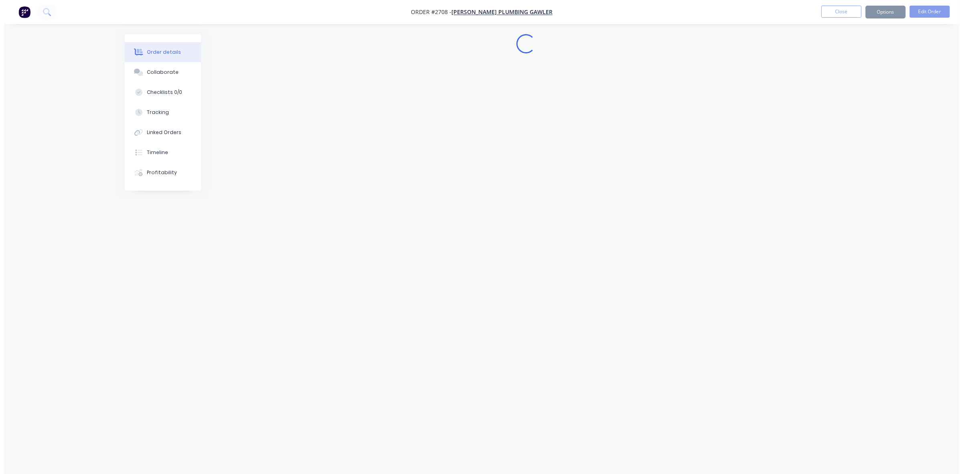
scroll to position [0, 0]
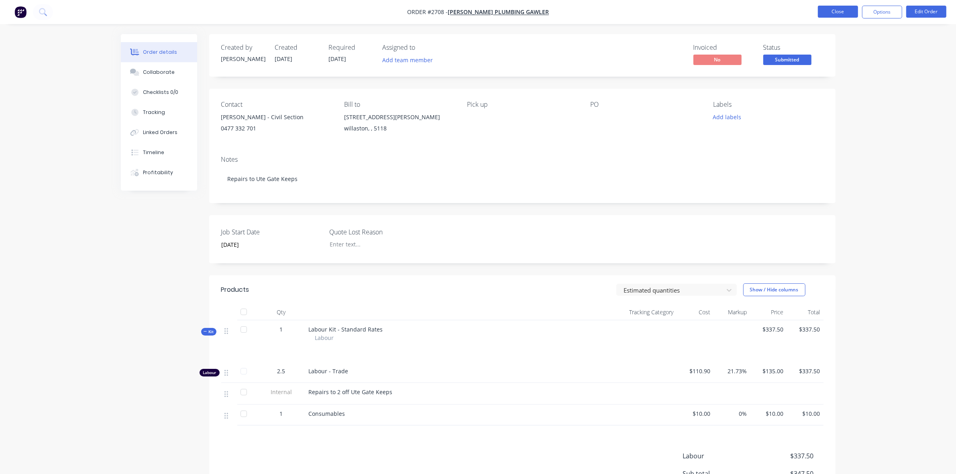
click at [849, 12] on button "Close" at bounding box center [838, 12] width 40 height 12
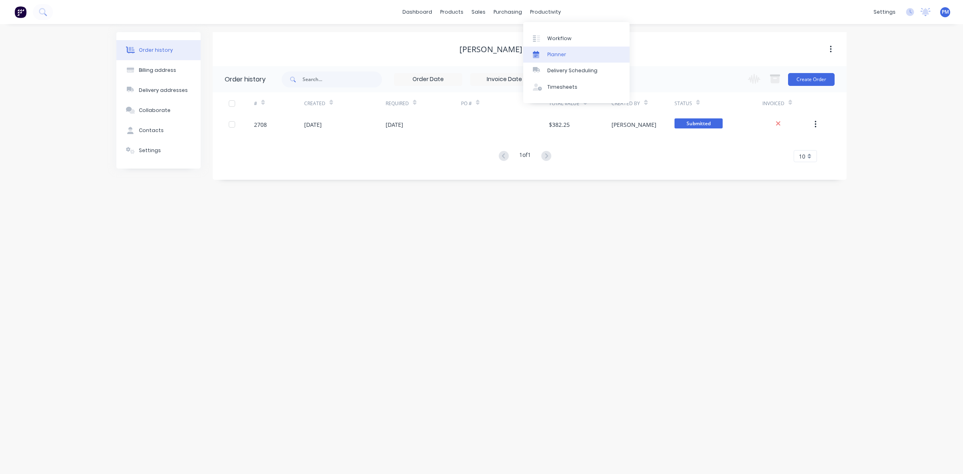
click at [554, 52] on div "Planner" at bounding box center [557, 54] width 19 height 7
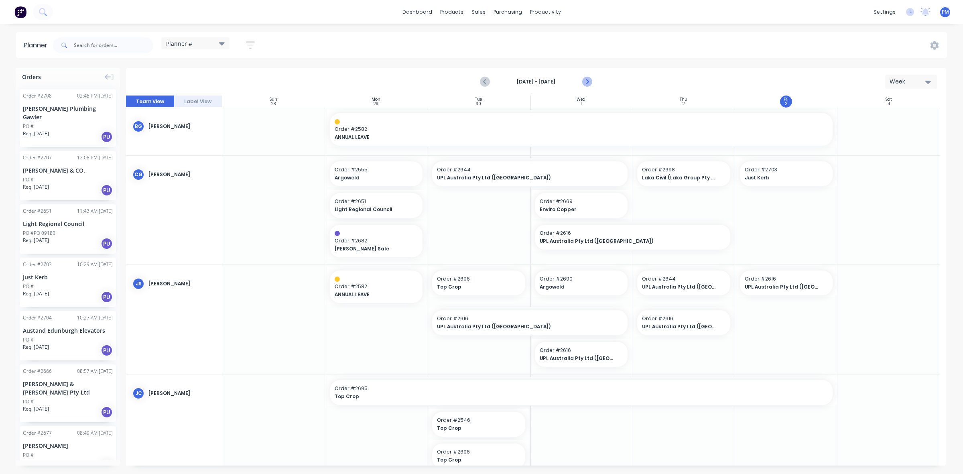
click at [585, 80] on icon "Next page" at bounding box center [587, 82] width 10 height 10
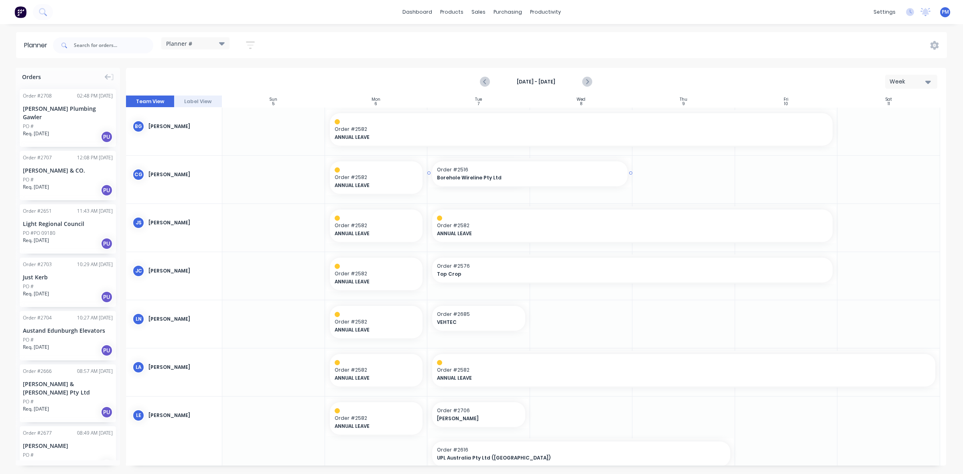
drag, startPoint x: 526, startPoint y: 172, endPoint x: 572, endPoint y: 169, distance: 46.7
drag, startPoint x: 71, startPoint y: 109, endPoint x: 596, endPoint y: 339, distance: 573.6
click at [659, 326] on div at bounding box center [684, 324] width 103 height 48
click at [491, 37] on link "Sales Orders" at bounding box center [521, 38] width 106 height 16
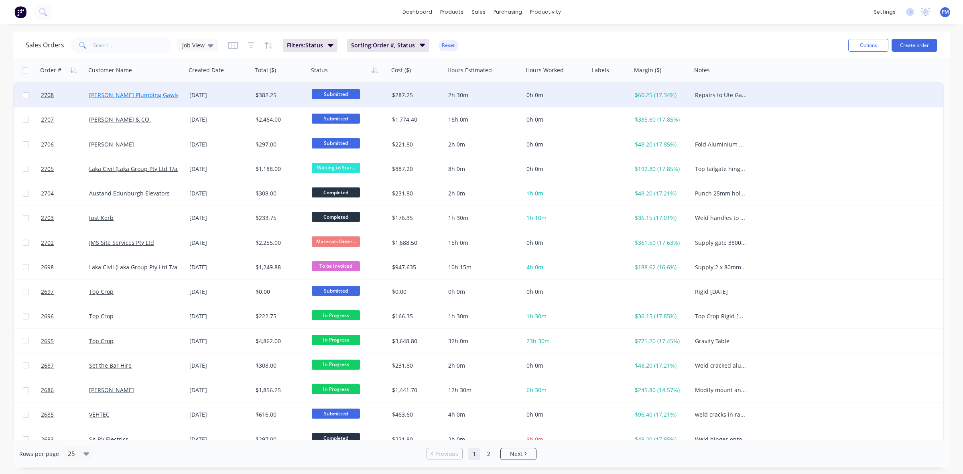
click at [123, 94] on link "[PERSON_NAME] Plumbing Gawler" at bounding box center [135, 95] width 93 height 8
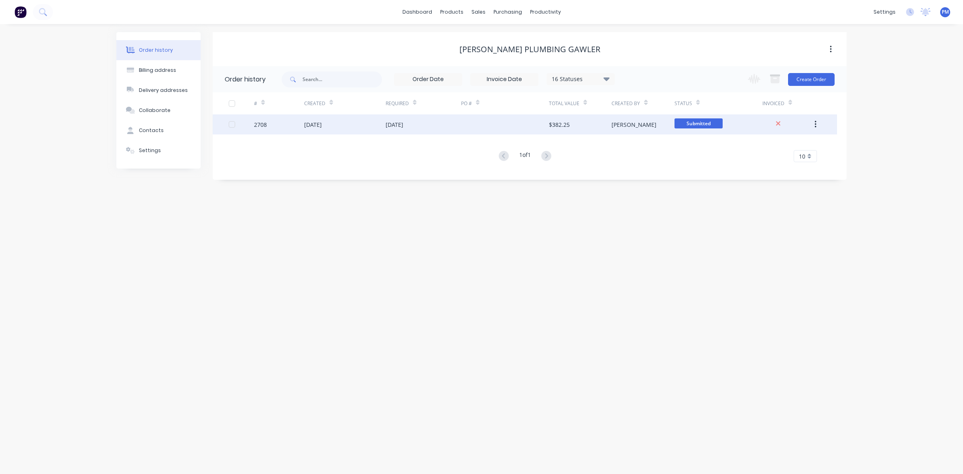
click at [360, 127] on div "[DATE]" at bounding box center [344, 124] width 81 height 20
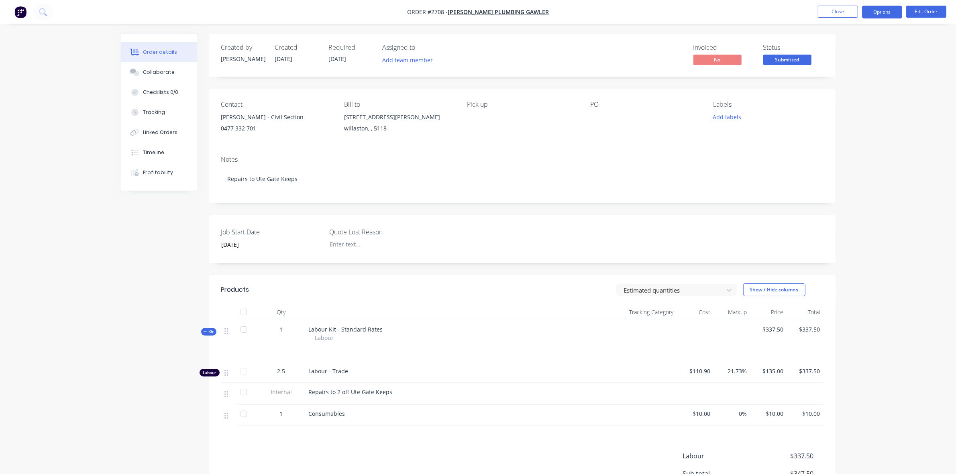
click at [873, 13] on button "Options" at bounding box center [882, 12] width 40 height 13
click at [844, 96] on div "Work Order" at bounding box center [858, 97] width 74 height 12
click at [837, 79] on div "Without pricing" at bounding box center [858, 81] width 74 height 12
